Goal: Information Seeking & Learning: Learn about a topic

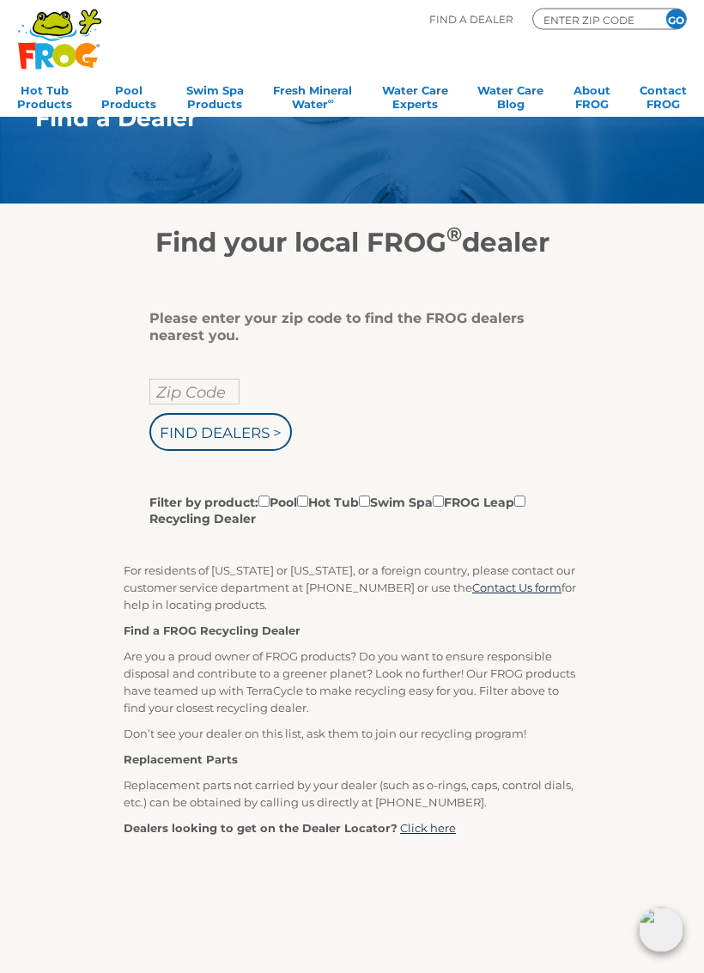
scroll to position [21, 0]
click at [193, 402] on input "Zip Code" at bounding box center [194, 392] width 90 height 26
type input "Zip Code"
click at [210, 389] on input "text" at bounding box center [194, 392] width 90 height 26
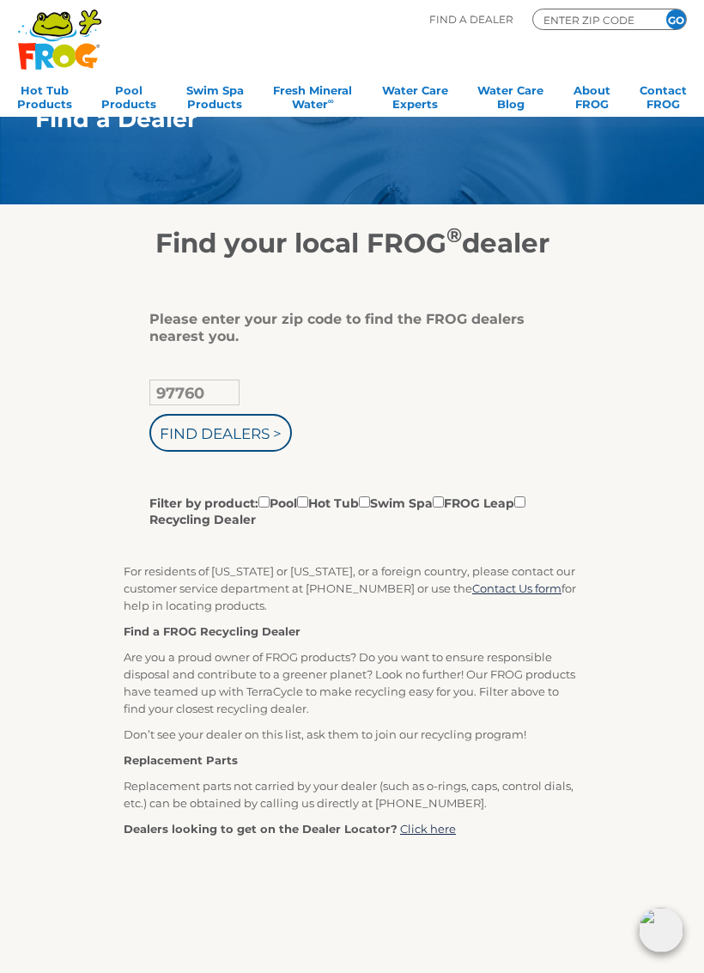
type input "97760"
click at [254, 436] on input "Find Dealers >" at bounding box center [220, 433] width 142 height 38
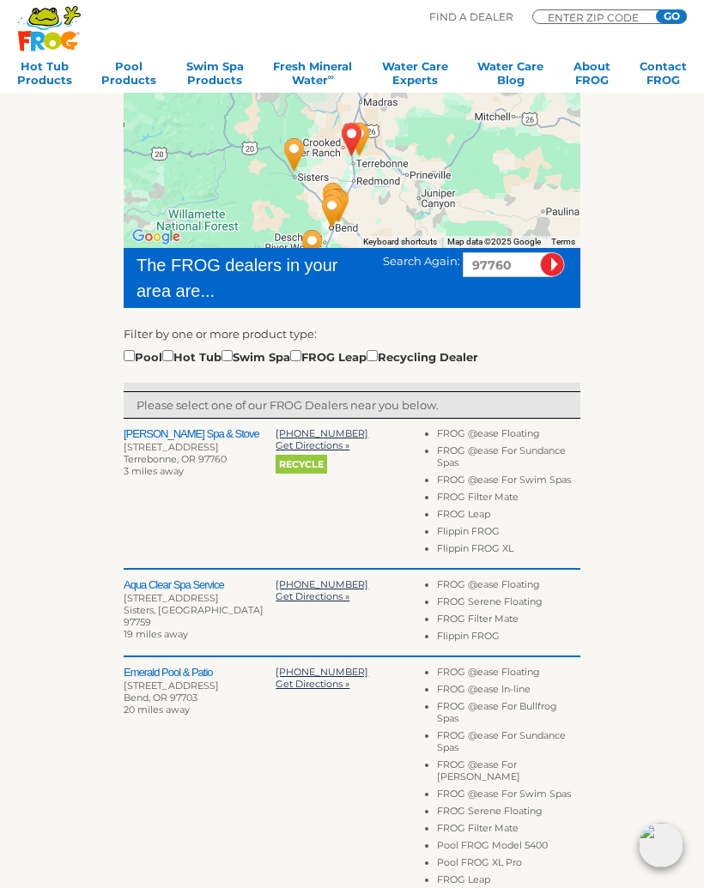
scroll to position [223, 0]
click at [173, 355] on input "checkbox" at bounding box center [167, 356] width 11 height 11
checkbox input "true"
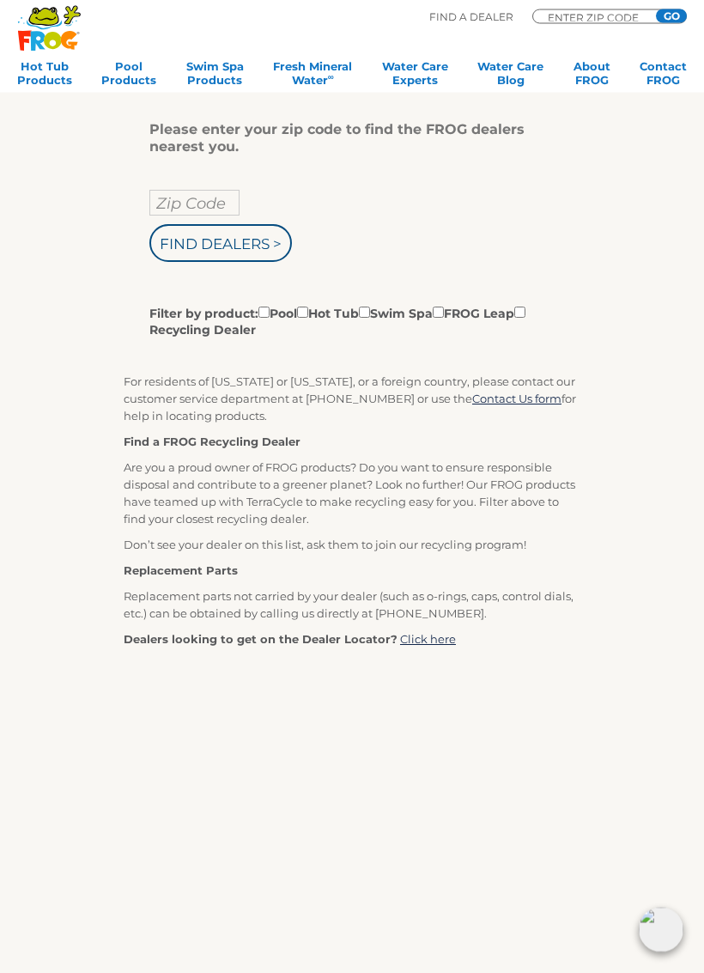
scroll to position [224, 0]
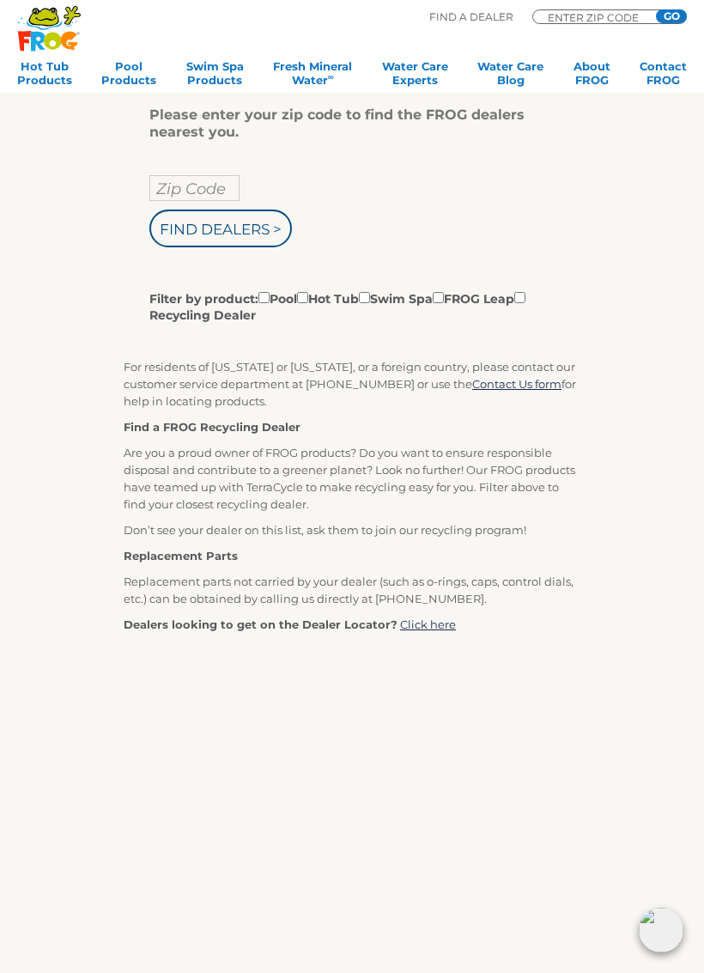
click at [308, 303] on input "Filter by product: Pool Hot Tub Swim Spa FROG Leap Recycling Dealer" at bounding box center [302, 297] width 11 height 11
checkbox input "true"
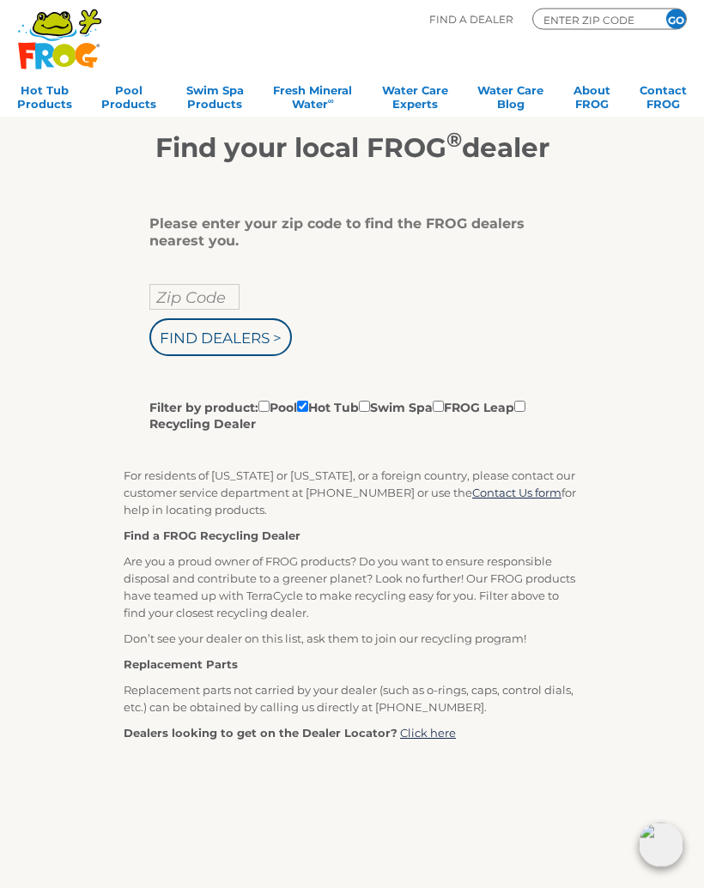
scroll to position [115, 0]
click at [194, 306] on input "Zip Code" at bounding box center [194, 297] width 90 height 26
type input "Zip Code"
click at [209, 298] on input "text" at bounding box center [194, 297] width 90 height 26
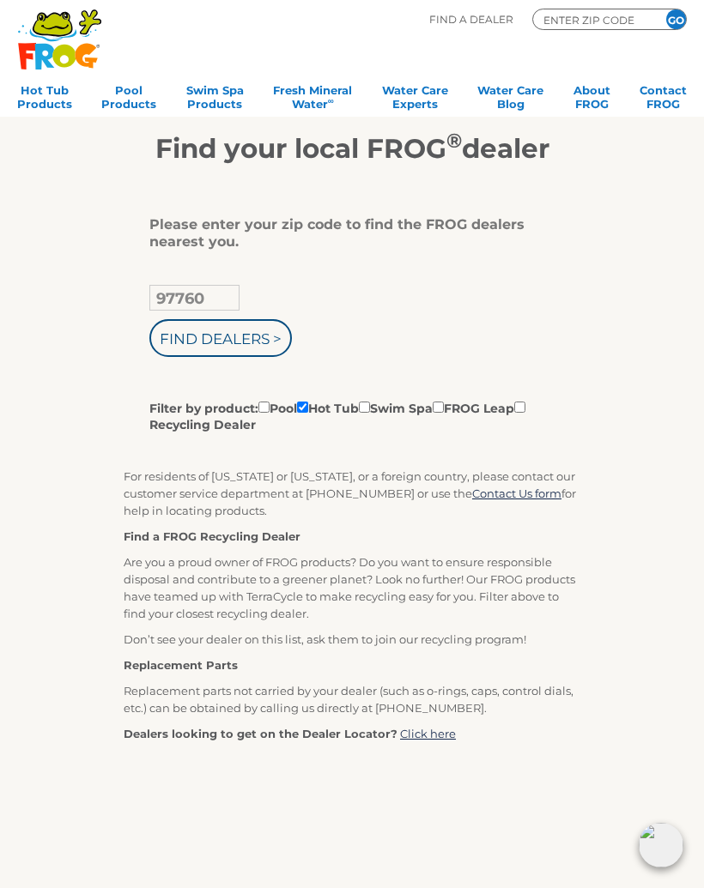
type input "97760"
click at [261, 342] on input "Find Dealers >" at bounding box center [220, 338] width 142 height 38
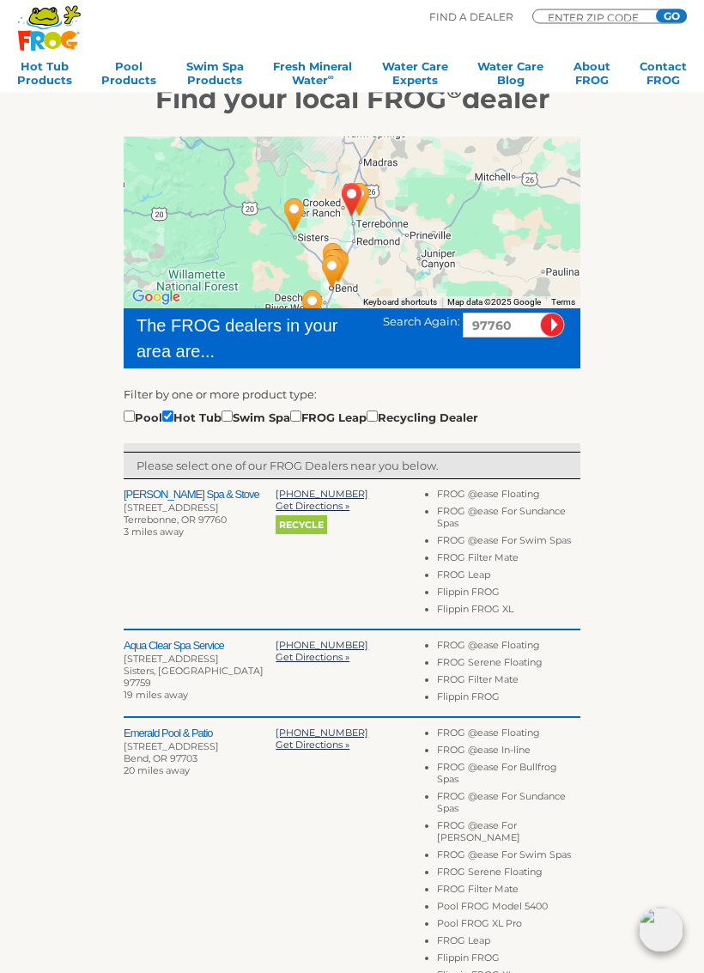
scroll to position [164, 0]
click at [504, 640] on li "FROG @ease Floating" at bounding box center [508, 647] width 143 height 17
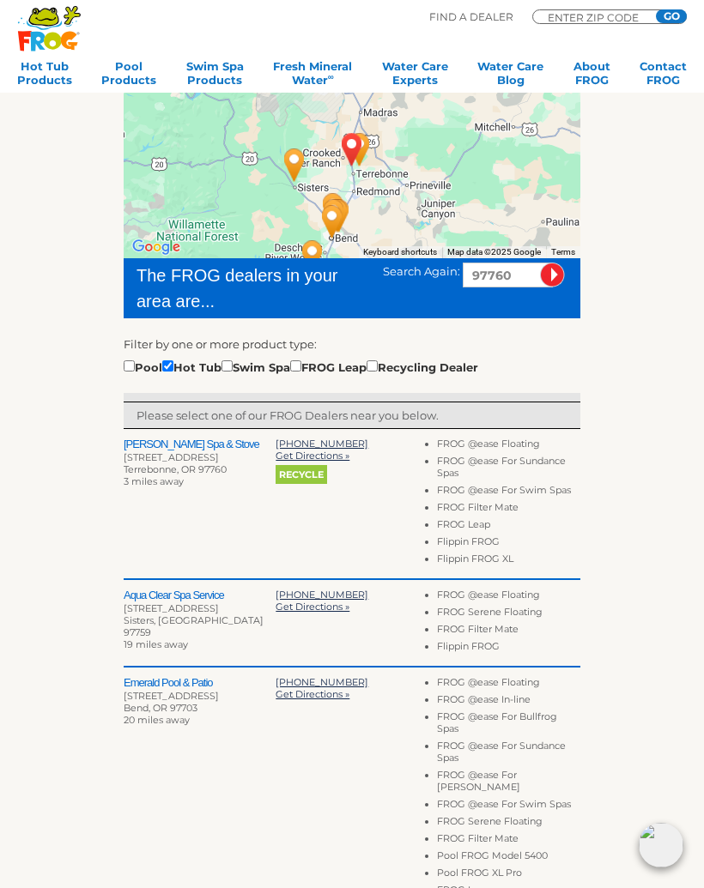
scroll to position [0, 0]
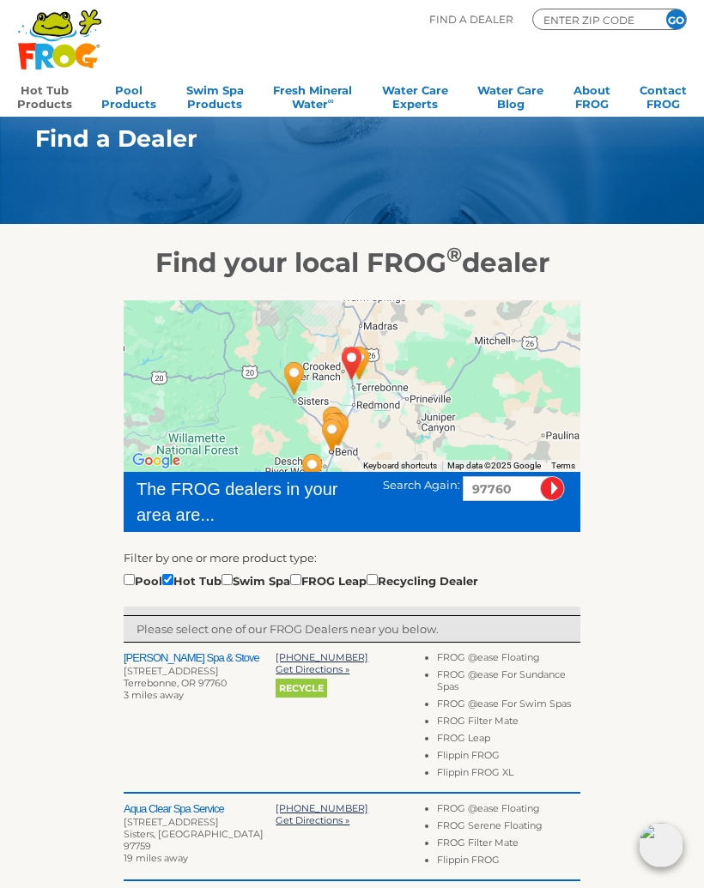
click at [55, 97] on link "Hot Tub Products" at bounding box center [44, 95] width 55 height 34
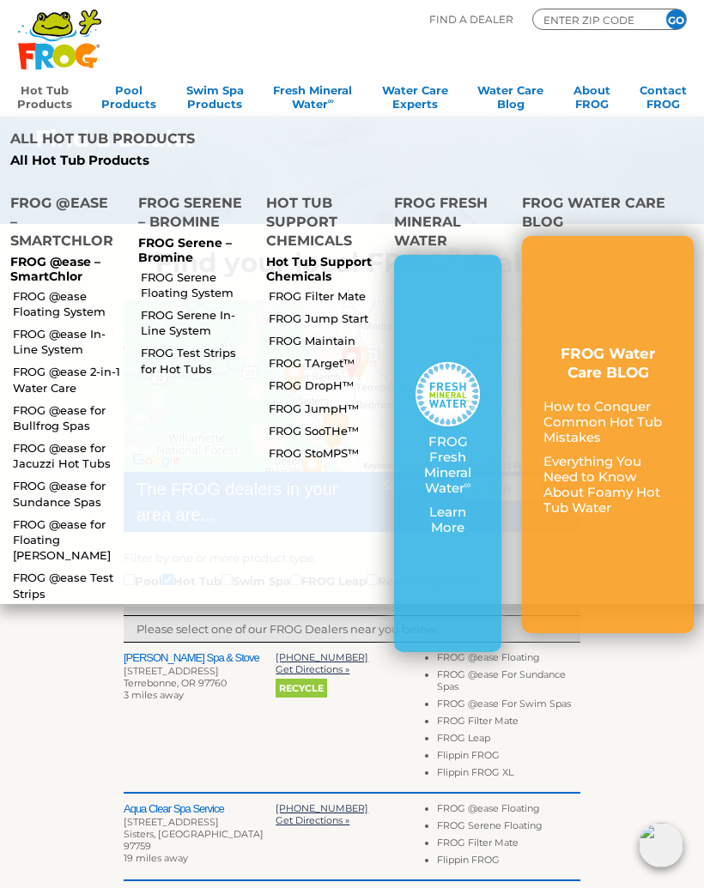
click at [70, 288] on link "FROG @ease Floating System" at bounding box center [68, 303] width 111 height 31
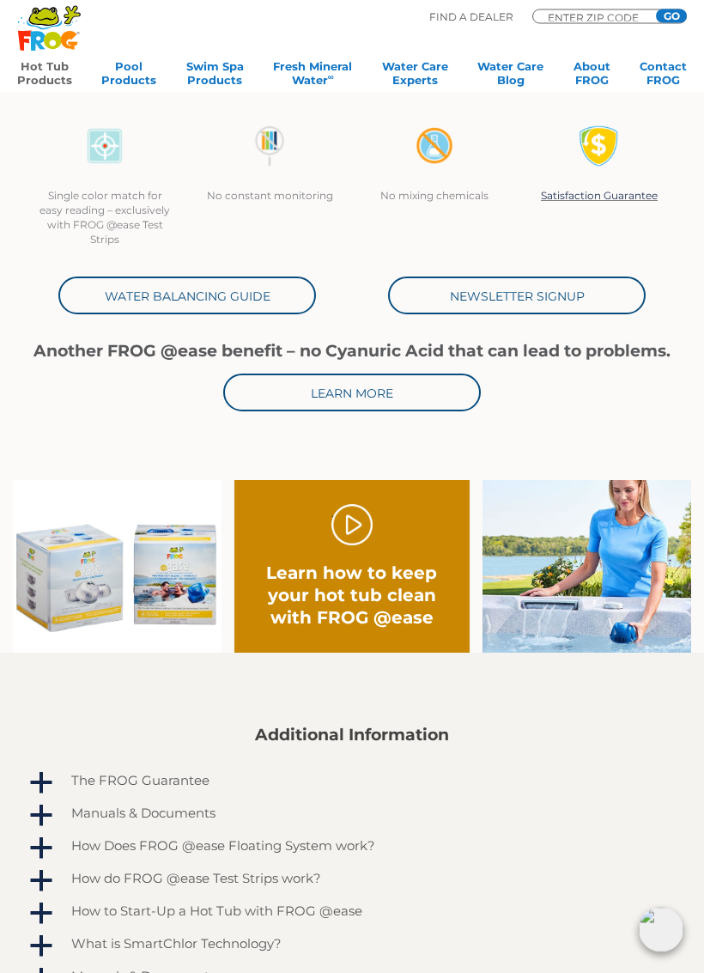
scroll to position [515, 0]
click at [410, 390] on link "Learn More" at bounding box center [352, 392] width 258 height 38
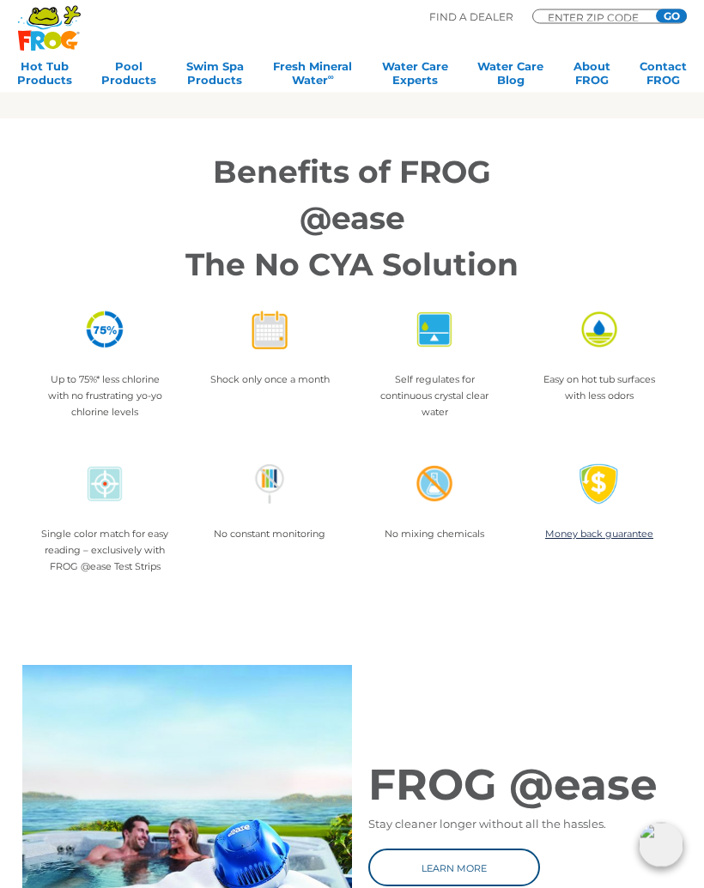
scroll to position [1003, 0]
click at [607, 679] on div "FROG @ease Stay cleaner longer without all the hassles. Learn more" at bounding box center [517, 834] width 330 height 338
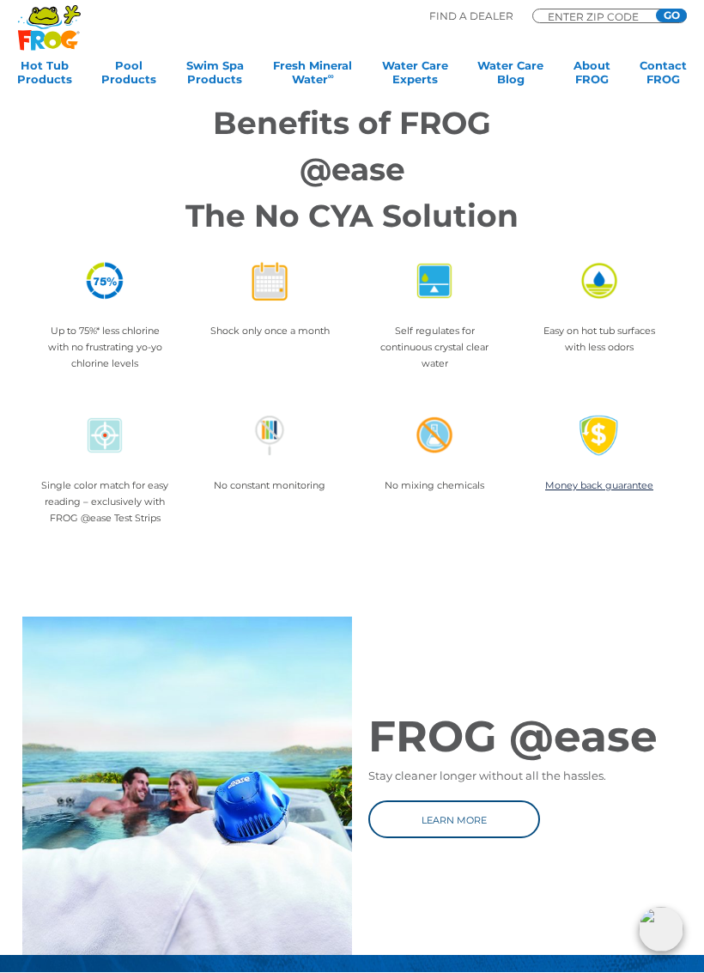
scroll to position [1276, 0]
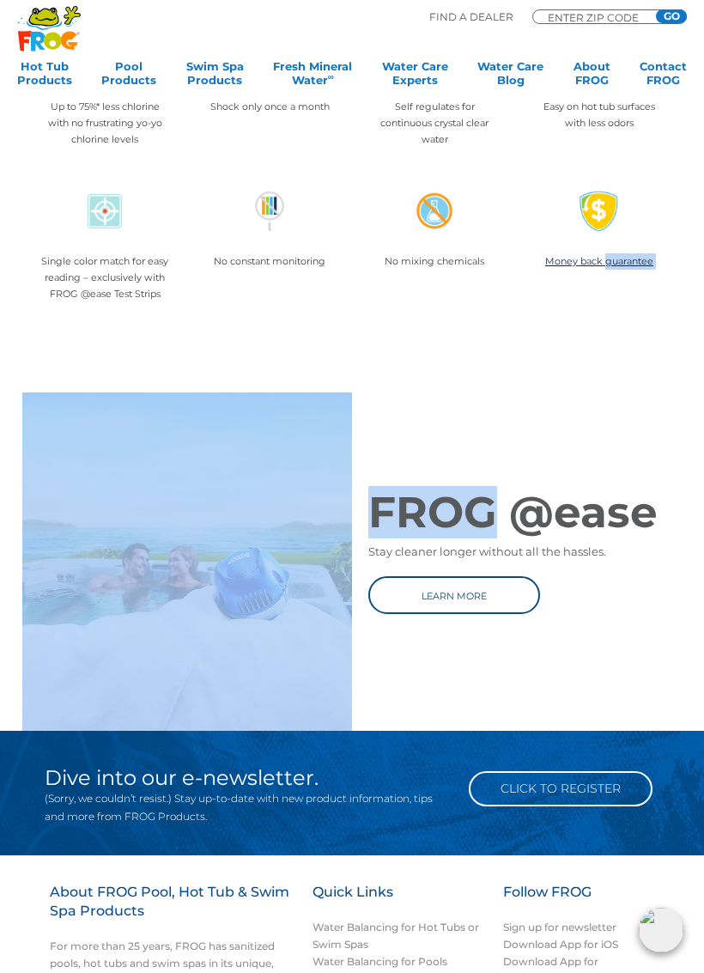
click at [655, 706] on div "FROG @ease Stay cleaner longer without all the hassles. Learn more" at bounding box center [517, 561] width 330 height 338
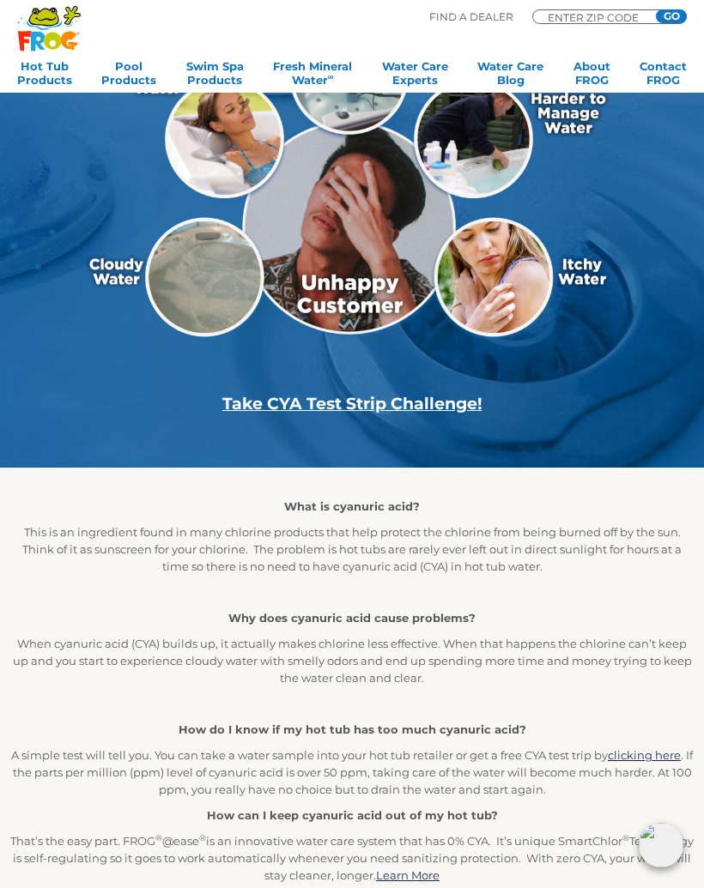
scroll to position [208, 0]
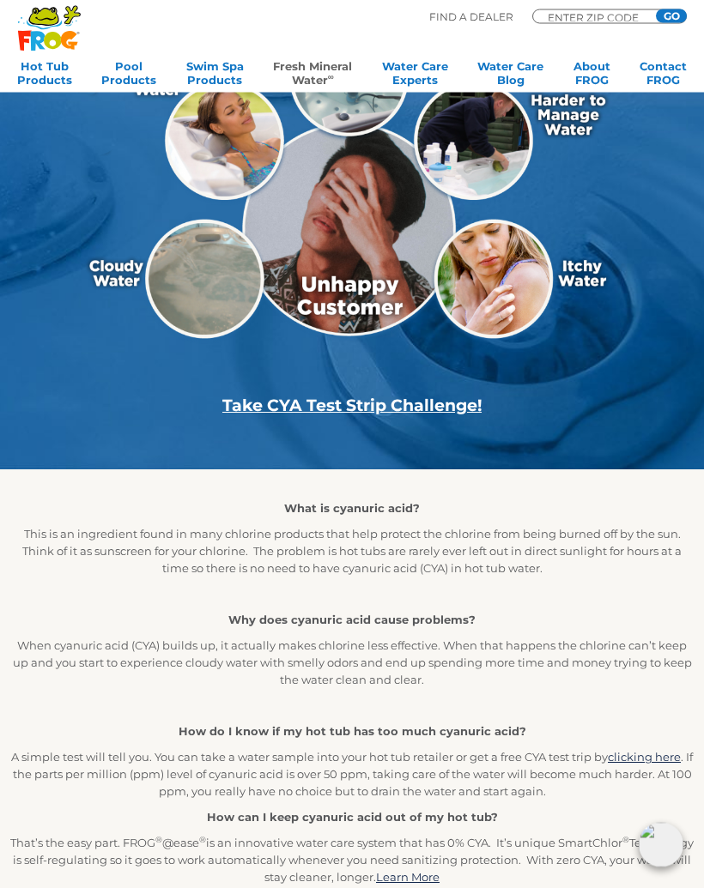
click at [330, 75] on sup "∞" at bounding box center [331, 76] width 6 height 9
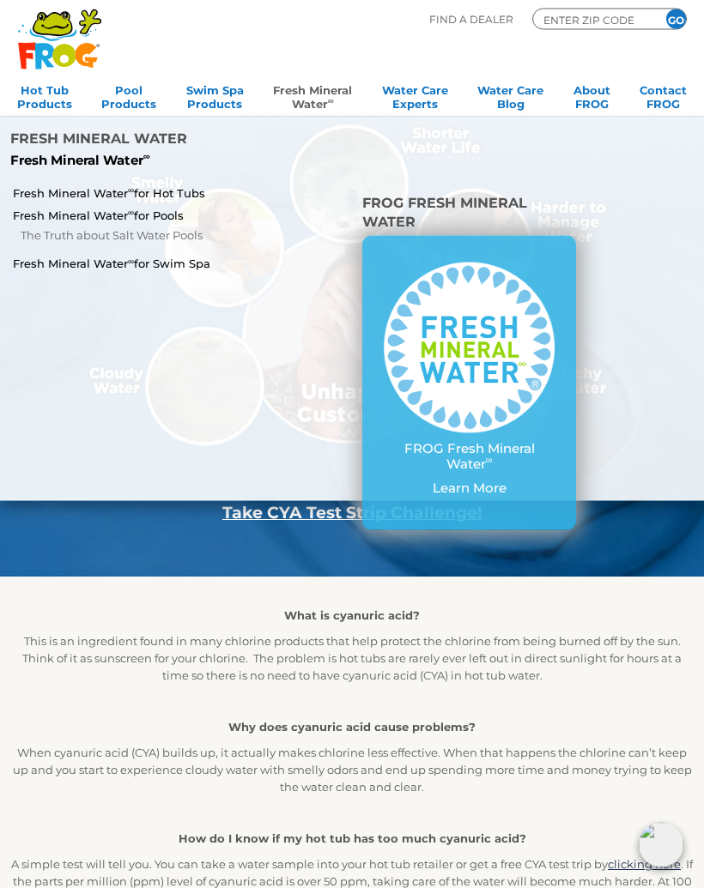
scroll to position [0, 0]
